Goal: Information Seeking & Learning: Learn about a topic

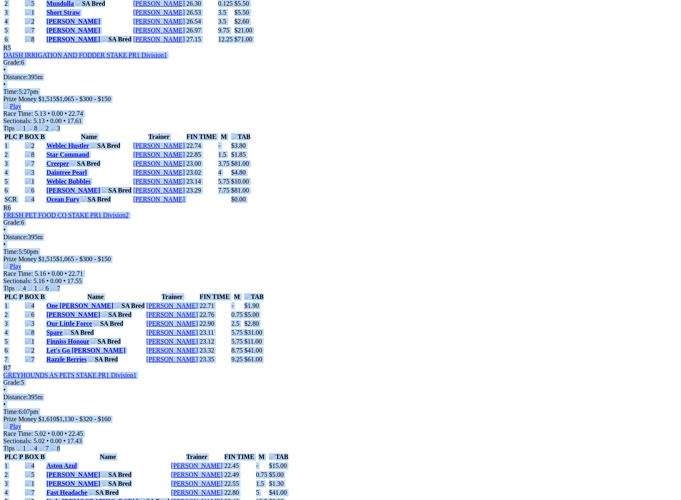
scroll to position [1209, 0]
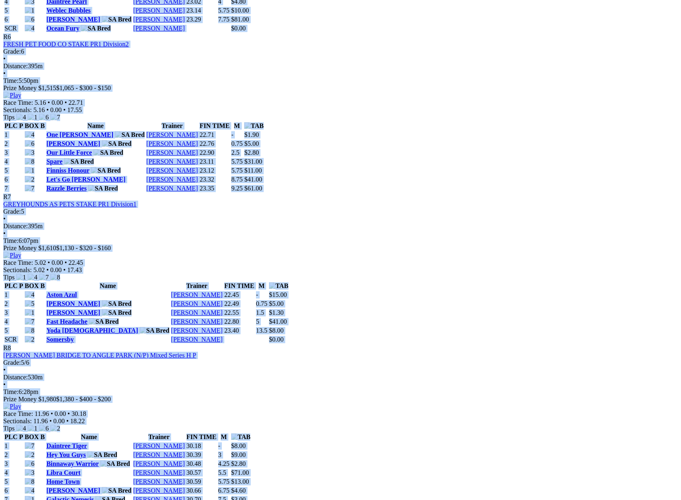
drag, startPoint x: 83, startPoint y: 161, endPoint x: 324, endPoint y: 236, distance: 252.4
click at [324, 236] on div "Weather: Overcast Murray Bridge Sunday 17 Aug 2025 FIRST RACE: 4:00PM(ACST) Ken…" at bounding box center [340, 54] width 675 height 1789
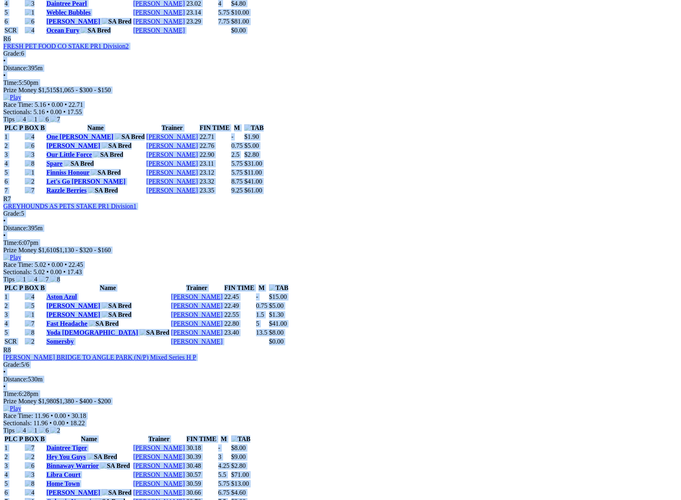
scroll to position [1204, 0]
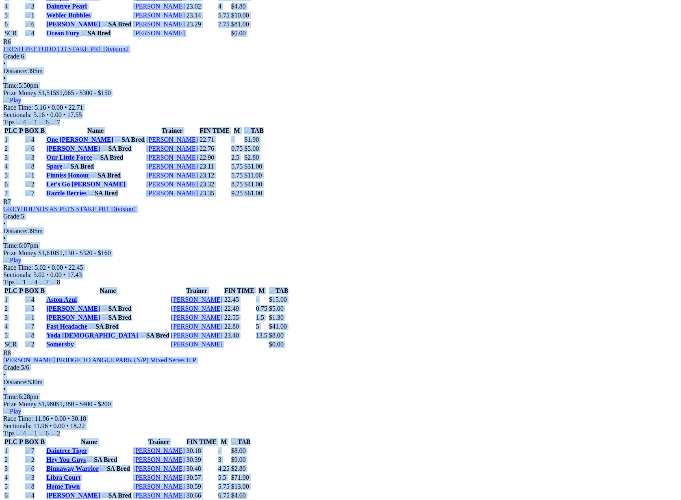
copy div "Weather: Overcast Murray Bridge Sunday 17 Aug 2025 FIRST RACE: 4:00PM(ACST) Ken…"
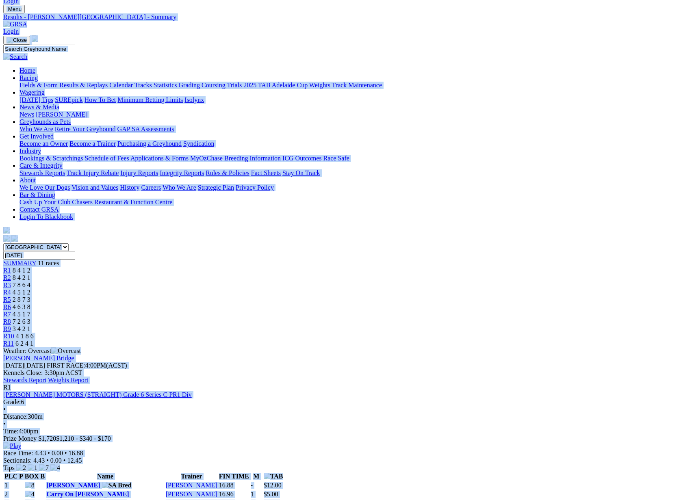
scroll to position [0, 0]
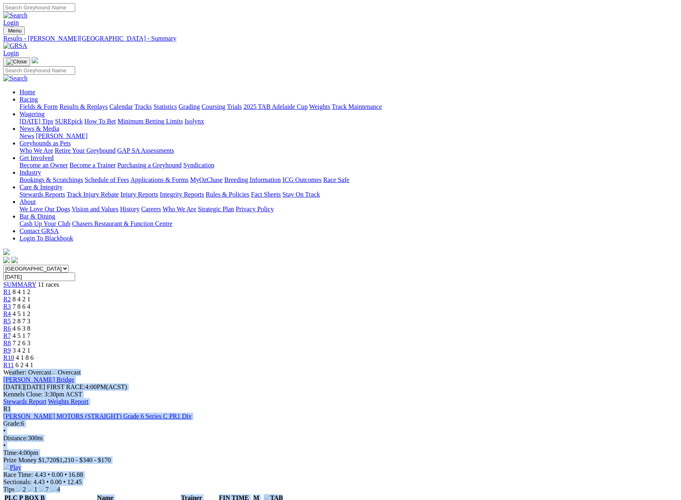
drag, startPoint x: 267, startPoint y: 250, endPoint x: 82, endPoint y: 162, distance: 204.7
copy div "Weather: Overcast Murray Bridge Sunday 17 Aug 2025 FIRST RACE: 4:00PM(ACST) Ken…"
drag, startPoint x: 472, startPoint y: 174, endPoint x: 478, endPoint y: 176, distance: 6.7
click at [472, 376] on div "Murray Bridge Sunday 17 Aug 2025 FIRST RACE: 4:00PM(ACST) Kennels Close: 3:30pm…" at bounding box center [340, 390] width 675 height 29
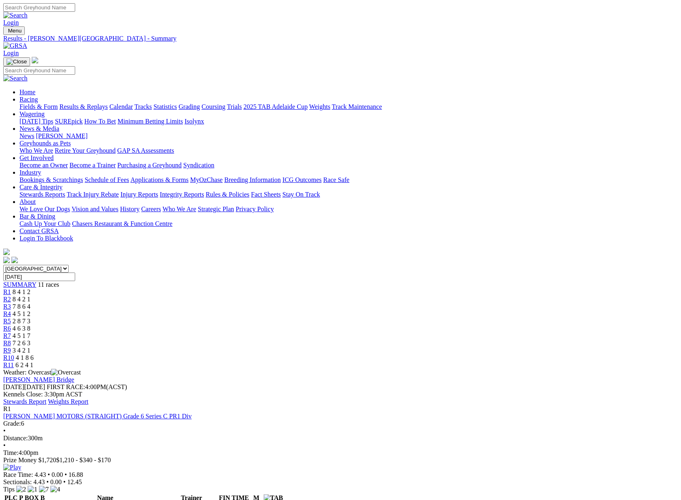
click at [46, 398] on link "Stewards Report" at bounding box center [24, 401] width 43 height 7
click at [58, 103] on link "Fields & Form" at bounding box center [39, 106] width 38 height 7
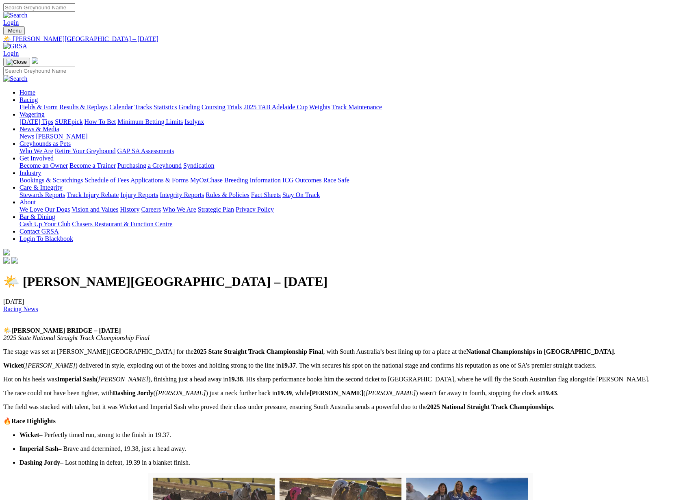
click at [142, 3] on div "Login" at bounding box center [340, 14] width 675 height 23
